Goal: Information Seeking & Learning: Learn about a topic

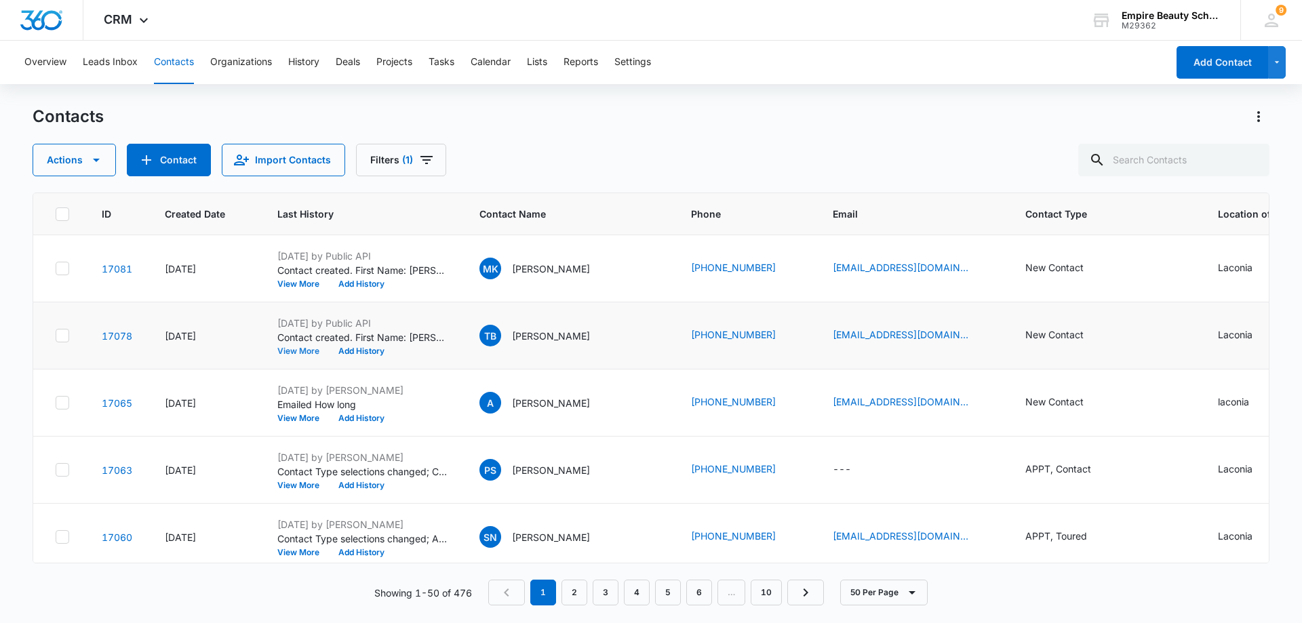
click at [314, 352] on button "View More" at bounding box center [303, 351] width 52 height 8
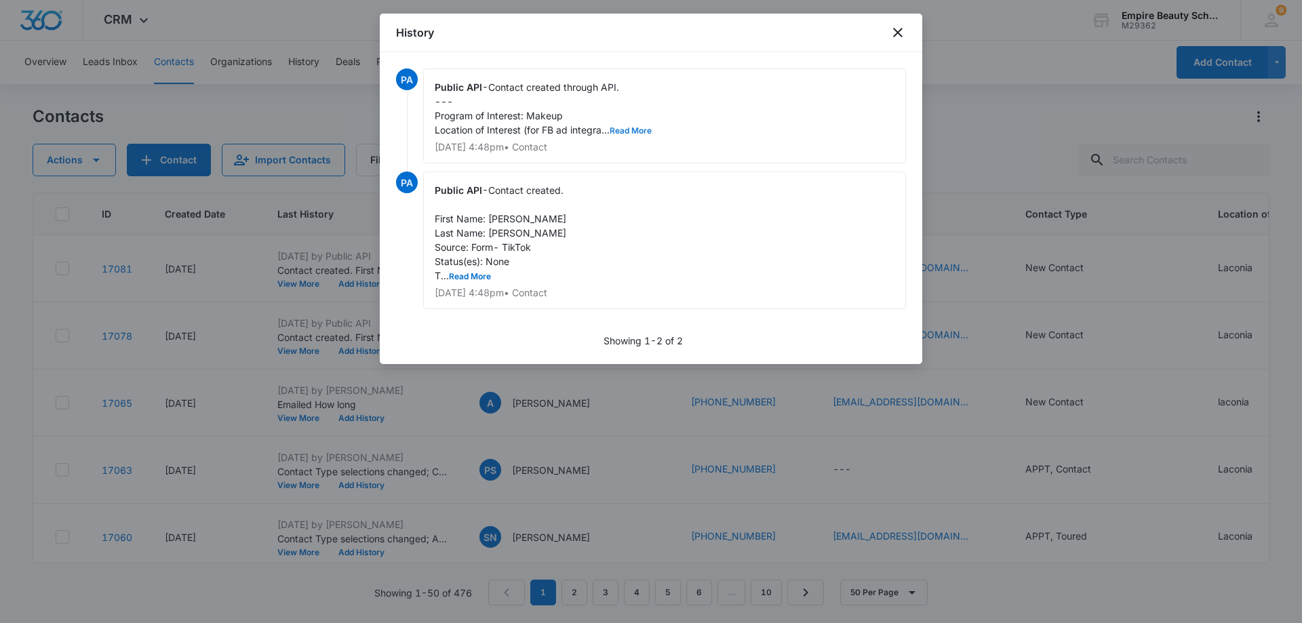
click at [624, 127] on button "Read More" at bounding box center [631, 131] width 42 height 8
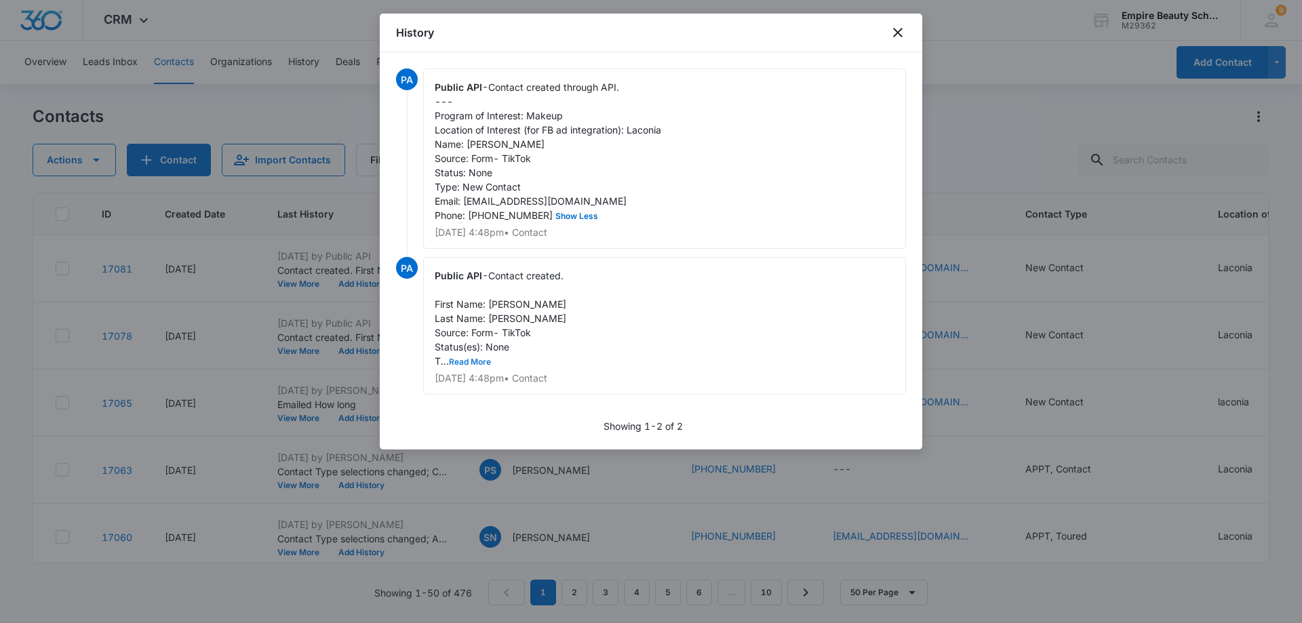
click at [480, 366] on button "Read More" at bounding box center [470, 362] width 42 height 8
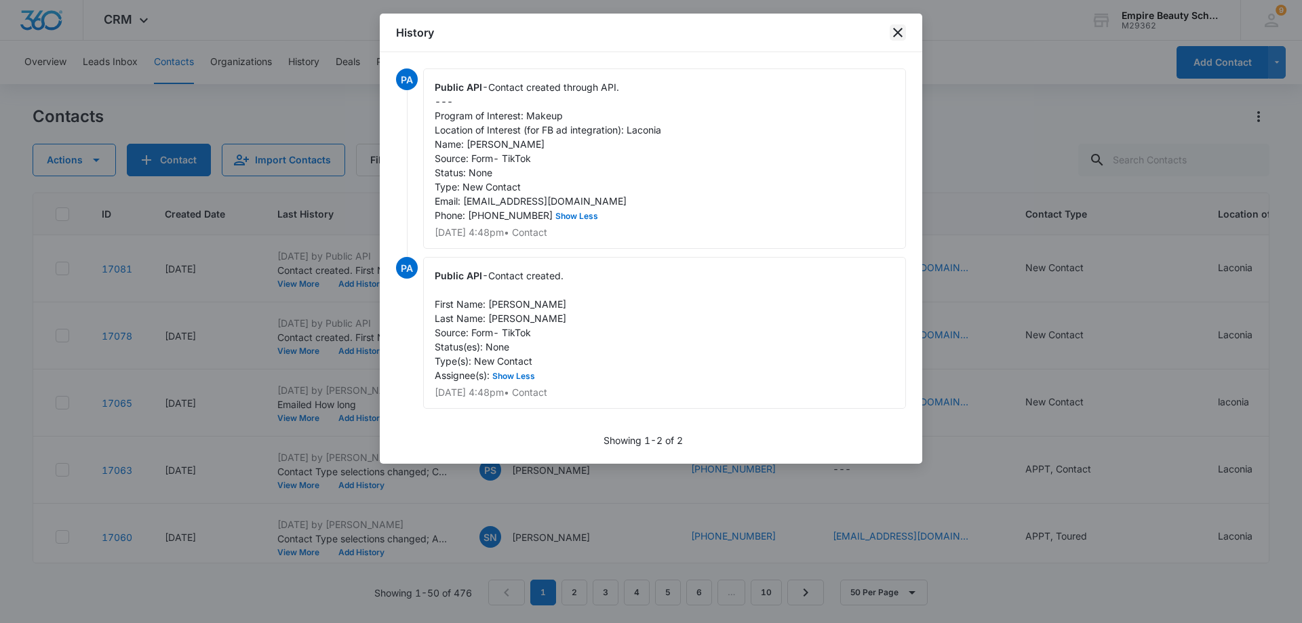
click at [896, 30] on icon "close" at bounding box center [898, 32] width 16 height 16
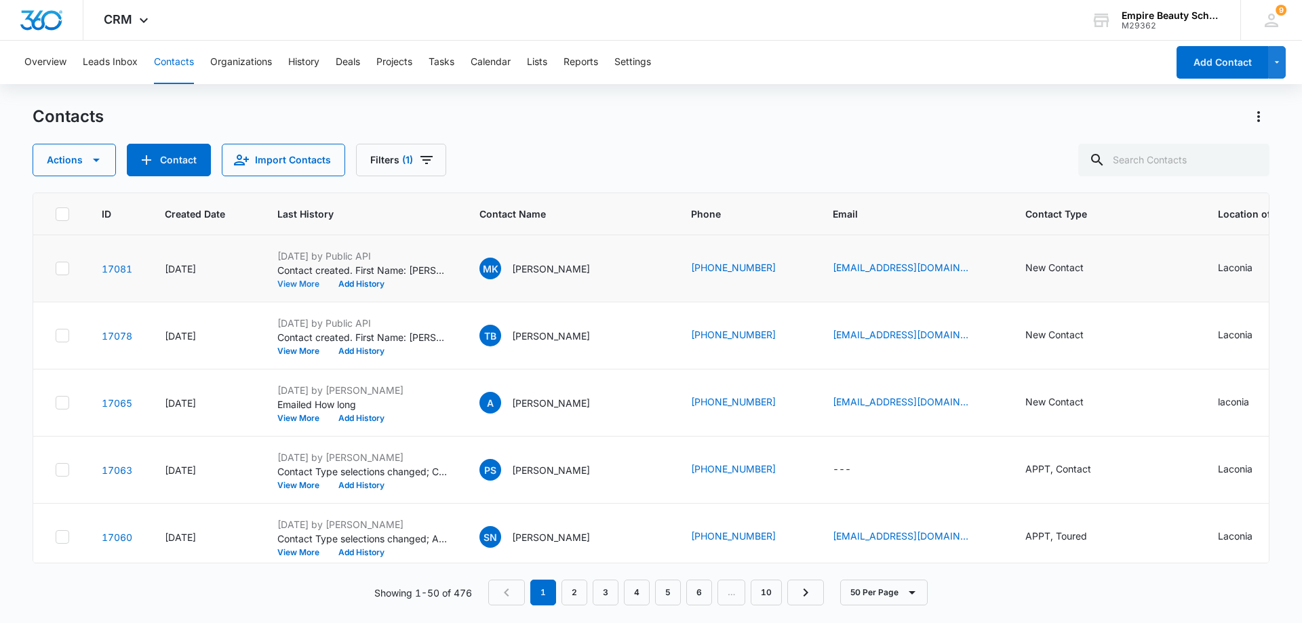
click at [299, 281] on button "View More" at bounding box center [303, 284] width 52 height 8
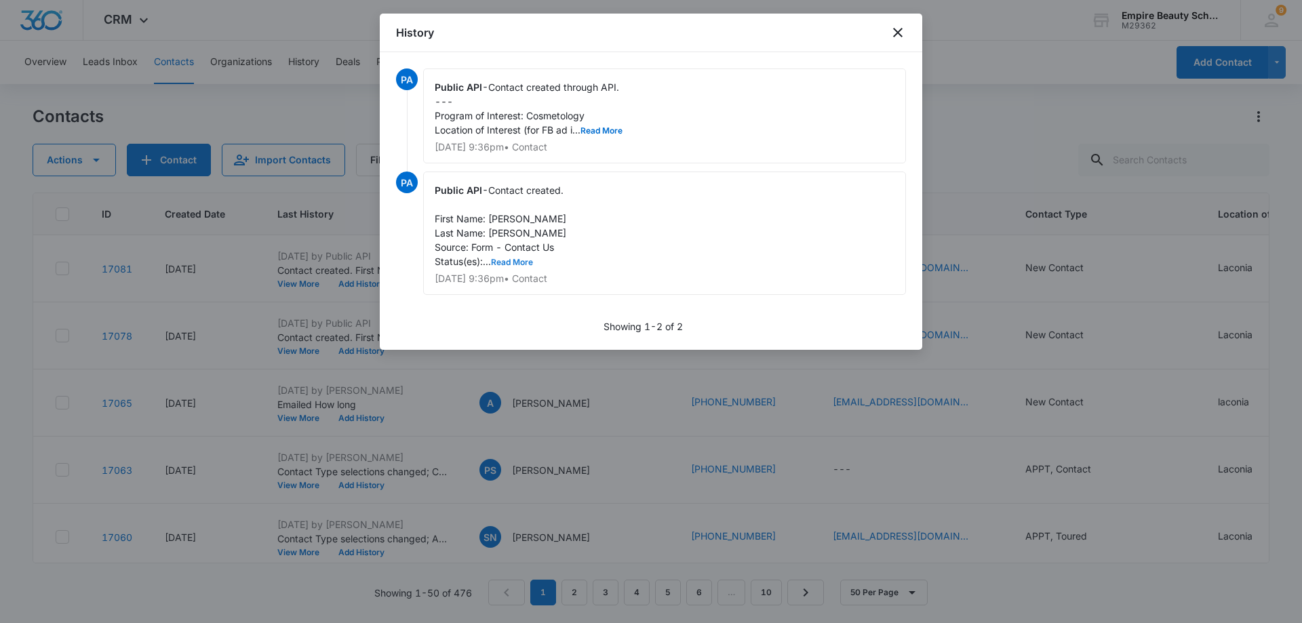
click at [510, 259] on button "Read More" at bounding box center [512, 262] width 42 height 8
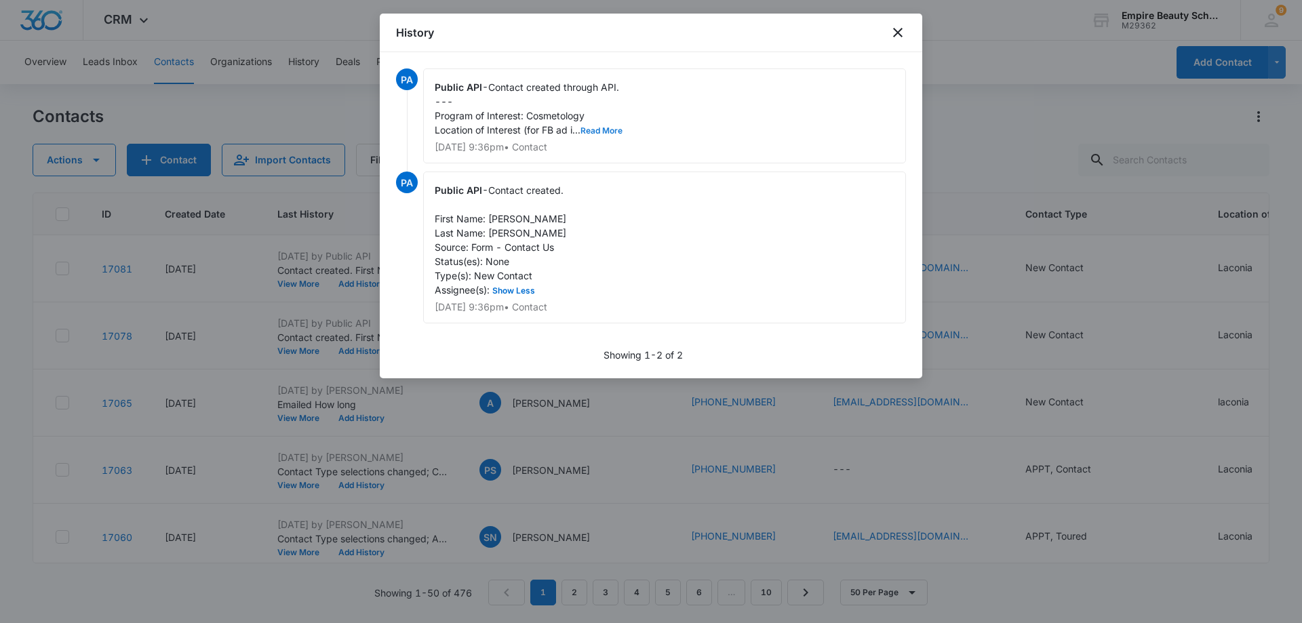
click at [599, 127] on button "Read More" at bounding box center [601, 131] width 42 height 8
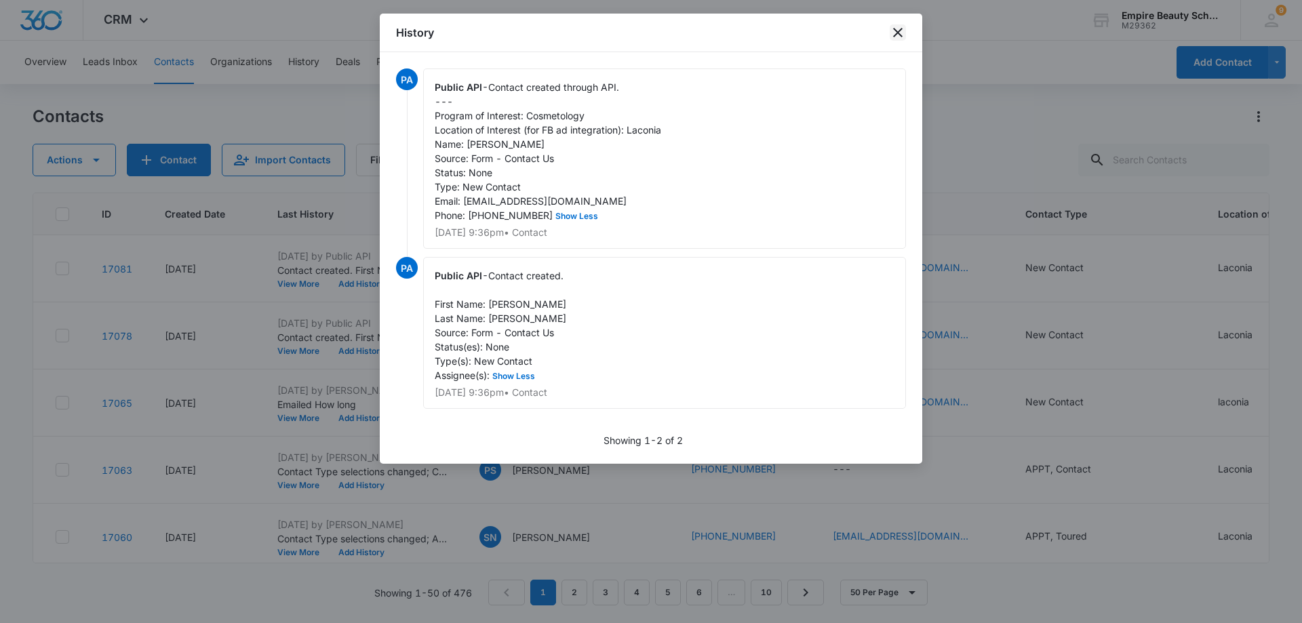
click at [897, 29] on icon "close" at bounding box center [898, 32] width 16 height 16
